Goal: Connect with others: Connect with others

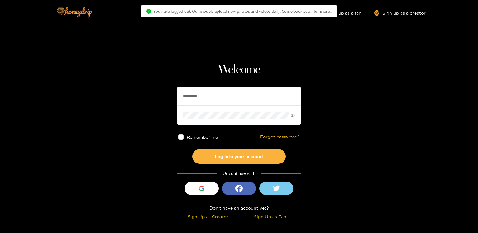
click at [193, 95] on input "*********" at bounding box center [239, 96] width 125 height 19
paste input "*"
type input "**********"
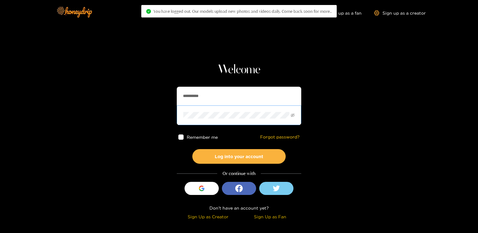
click at [192, 149] on button "Log into your account" at bounding box center [238, 156] width 93 height 15
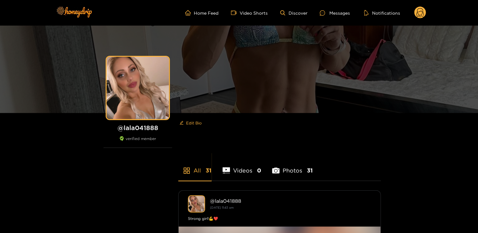
click at [425, 13] on circle at bounding box center [420, 13] width 12 height 12
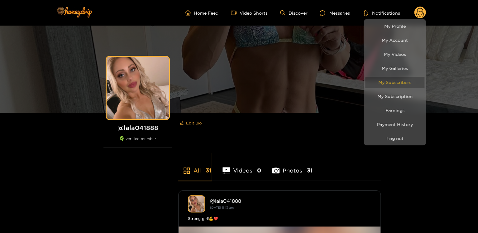
click at [387, 84] on link "My Subscribers" at bounding box center [394, 82] width 59 height 11
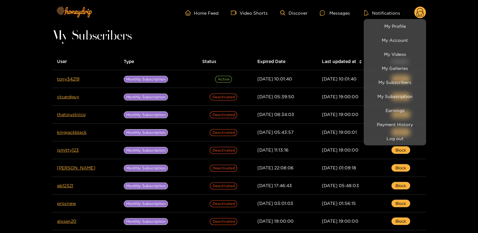
click at [69, 82] on div at bounding box center [239, 116] width 478 height 233
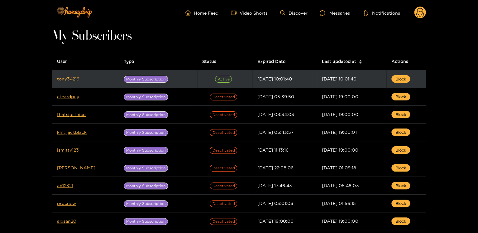
click at [71, 81] on td "tony34219" at bounding box center [85, 79] width 67 height 18
click at [62, 80] on link "tony34219" at bounding box center [68, 78] width 22 height 5
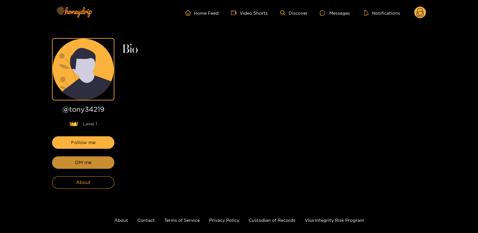
drag, startPoint x: 77, startPoint y: 164, endPoint x: 173, endPoint y: 203, distance: 103.0
click at [78, 164] on div "Follow me DM me About" at bounding box center [83, 162] width 62 height 52
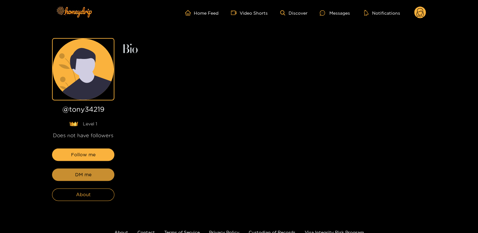
click at [81, 172] on span "DM me" at bounding box center [83, 174] width 17 height 7
